Goal: Find contact information: Find contact information

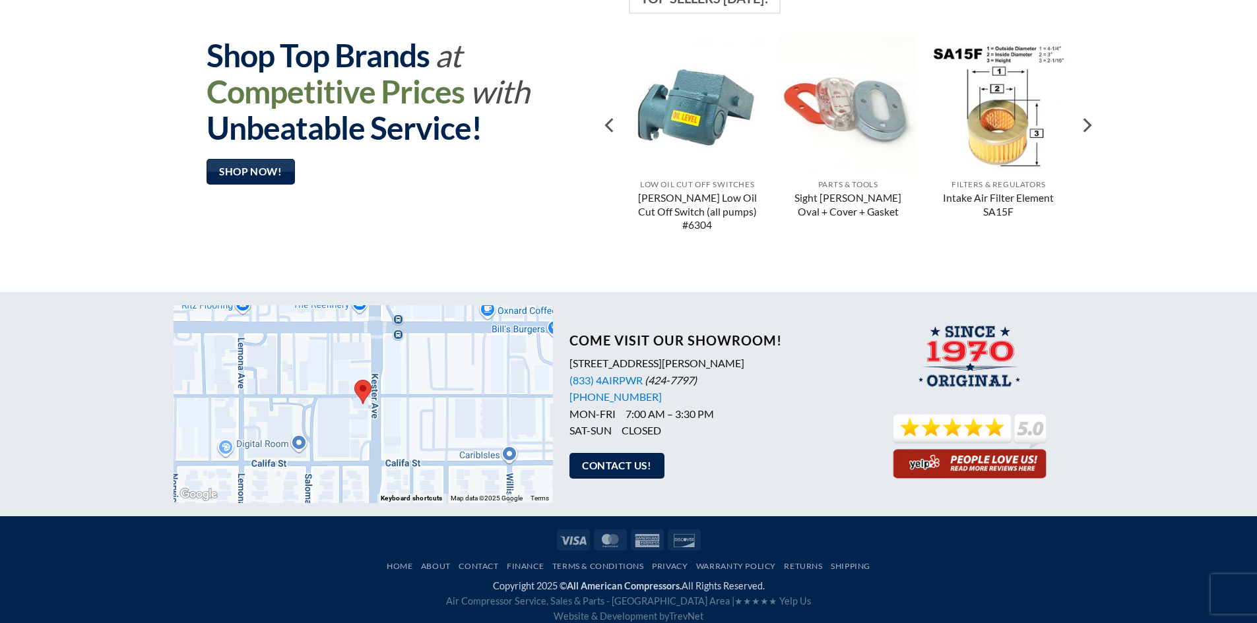
scroll to position [1025, 0]
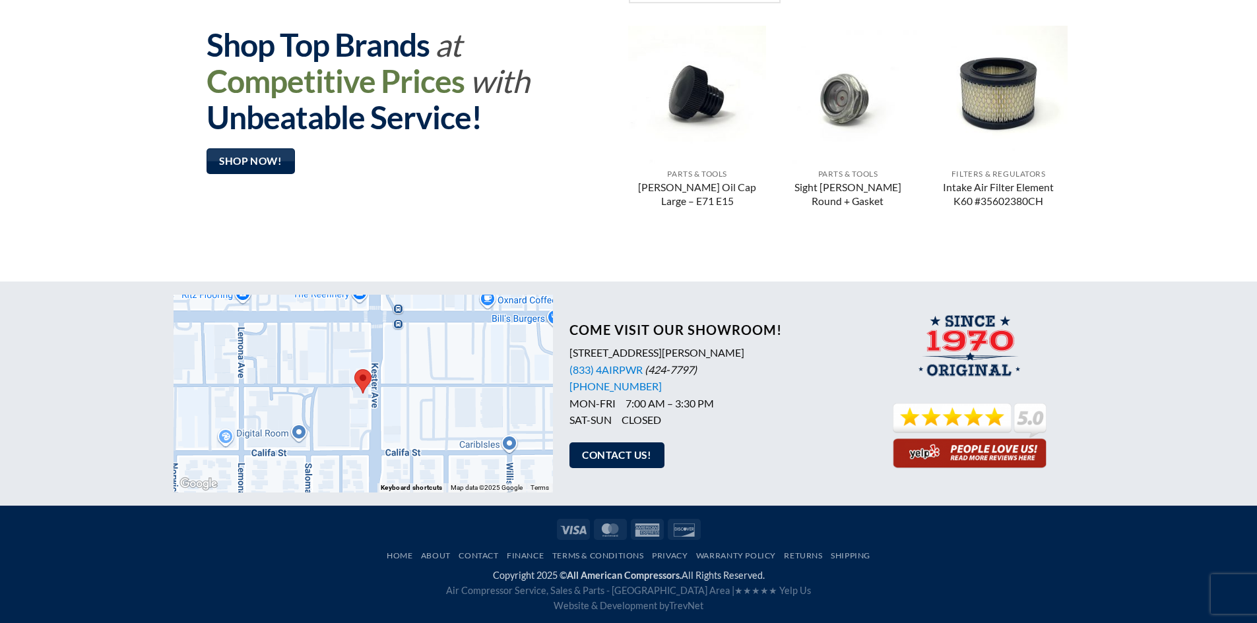
drag, startPoint x: 766, startPoint y: 353, endPoint x: 568, endPoint y: 354, distance: 197.9
click at [568, 354] on div "Come Visit Our Showroom! 5927 Kester Avenue, Van Nuys, CA 91411 (833) 4AIRPWR (…" at bounding box center [704, 394] width 303 height 170
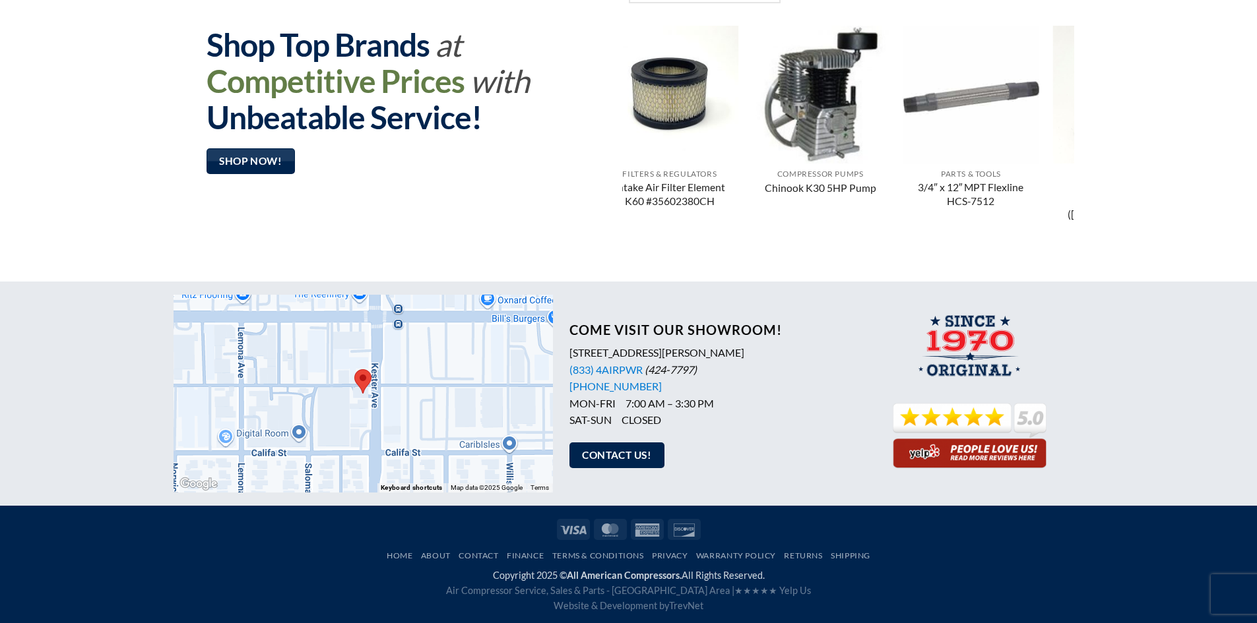
copy p "[STREET_ADDRESS][PERSON_NAME]"
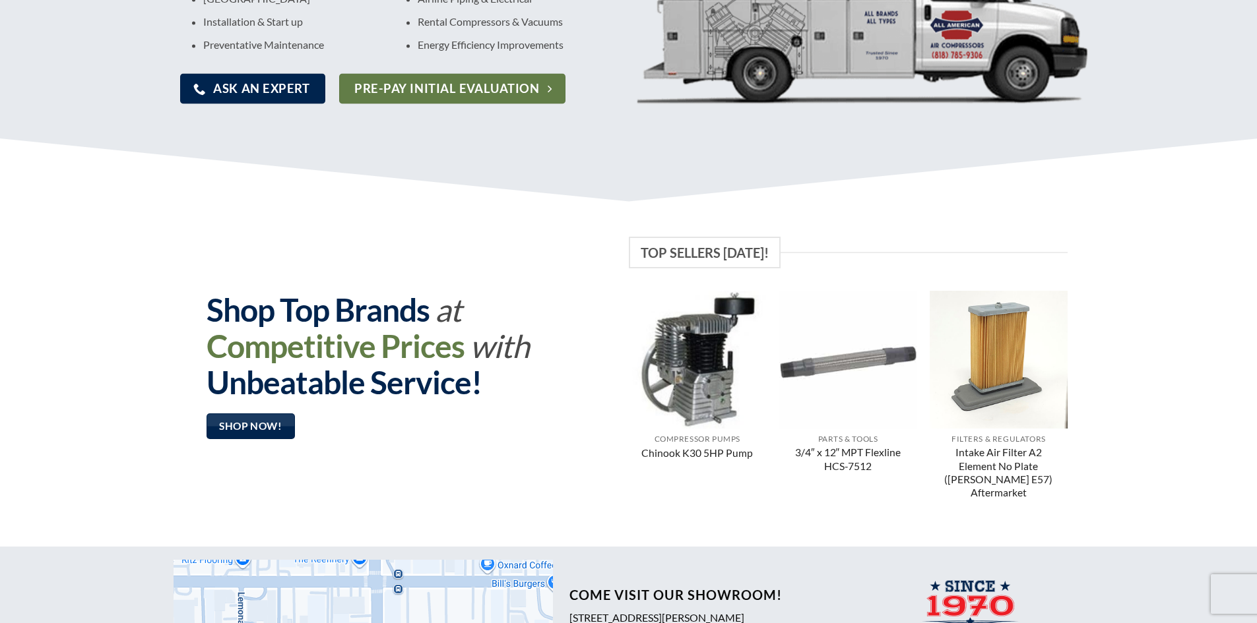
scroll to position [695, 0]
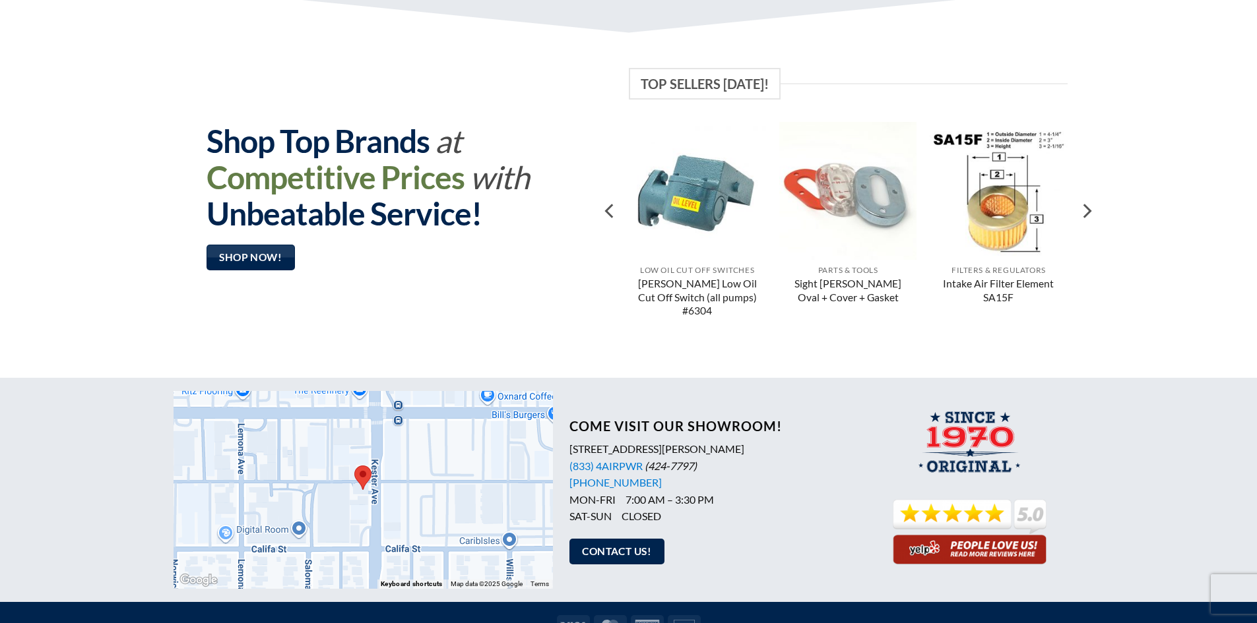
scroll to position [1025, 0]
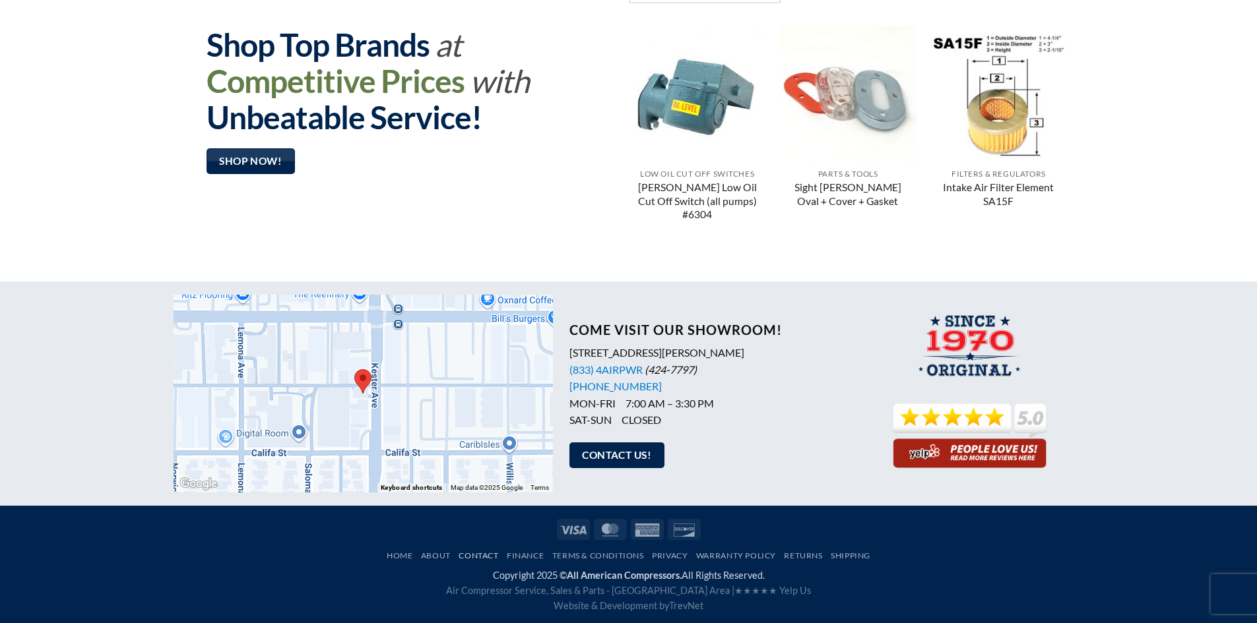
click at [476, 552] on link "Contact" at bounding box center [479, 556] width 40 height 10
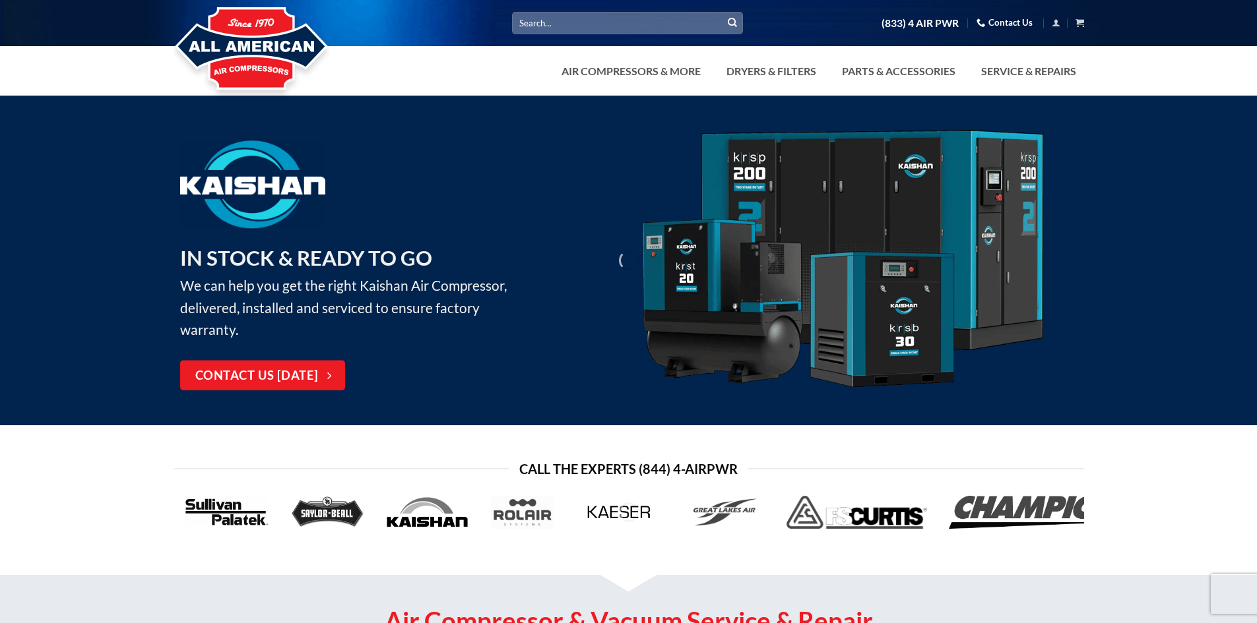
scroll to position [1025, 0]
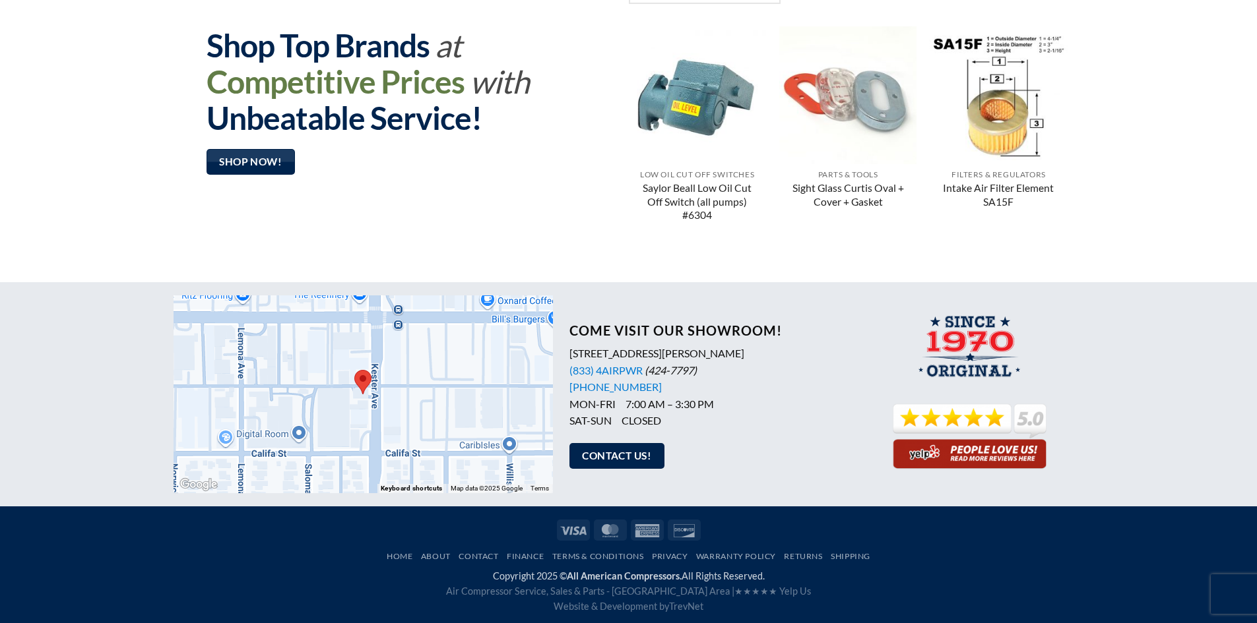
scroll to position [1025, 0]
